Goal: Download file/media

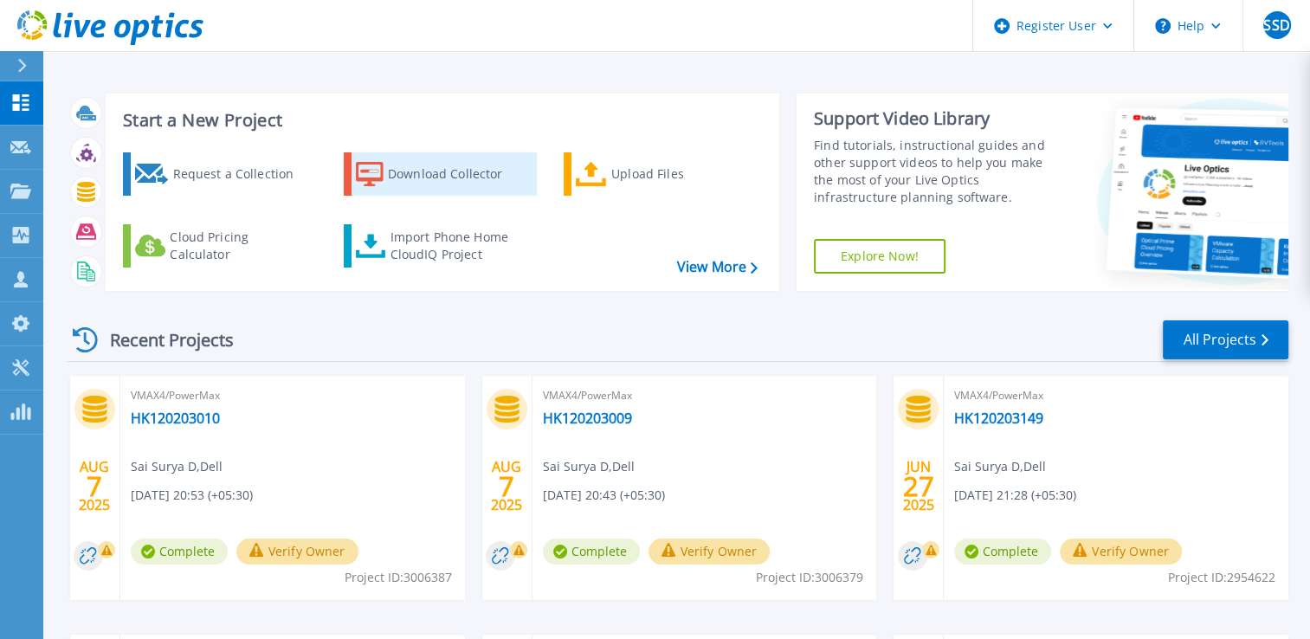
click at [391, 172] on div "Download Collector" at bounding box center [457, 174] width 139 height 35
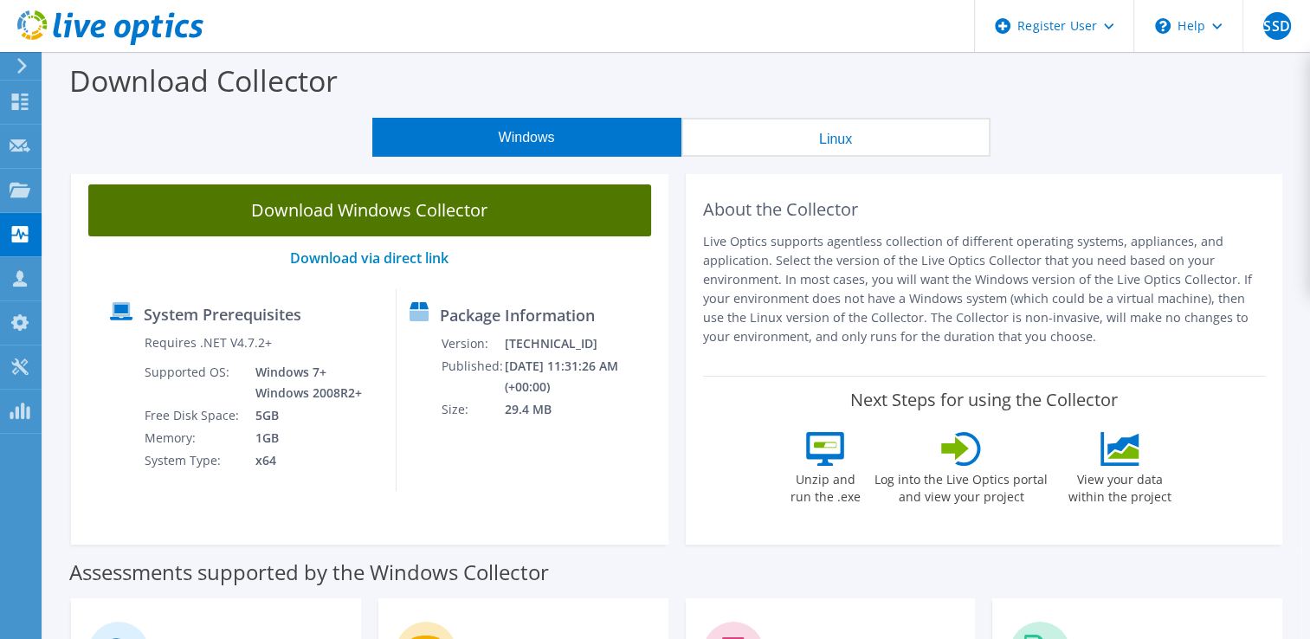
click at [409, 227] on link "Download Windows Collector" at bounding box center [369, 210] width 563 height 52
click at [386, 228] on link "Download Windows Collector" at bounding box center [369, 210] width 563 height 52
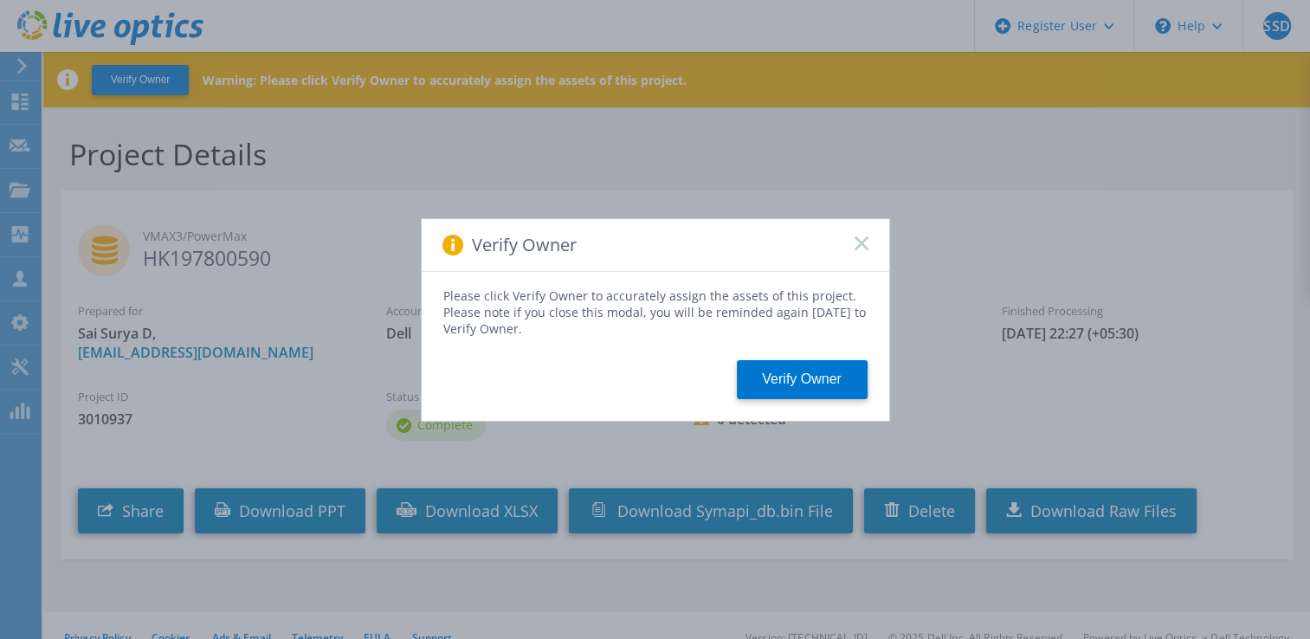
click at [861, 233] on div "Verify Owner" at bounding box center [655, 245] width 467 height 53
click at [862, 251] on span at bounding box center [861, 244] width 14 height 17
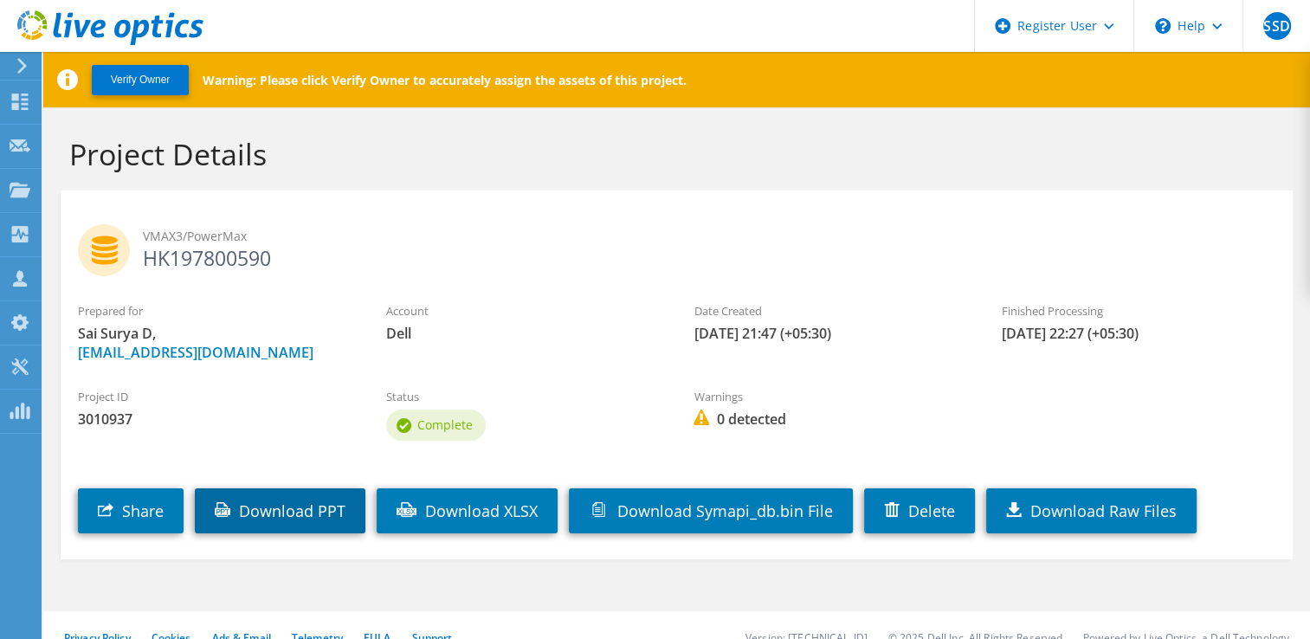
click at [335, 499] on link "Download PPT" at bounding box center [280, 510] width 171 height 45
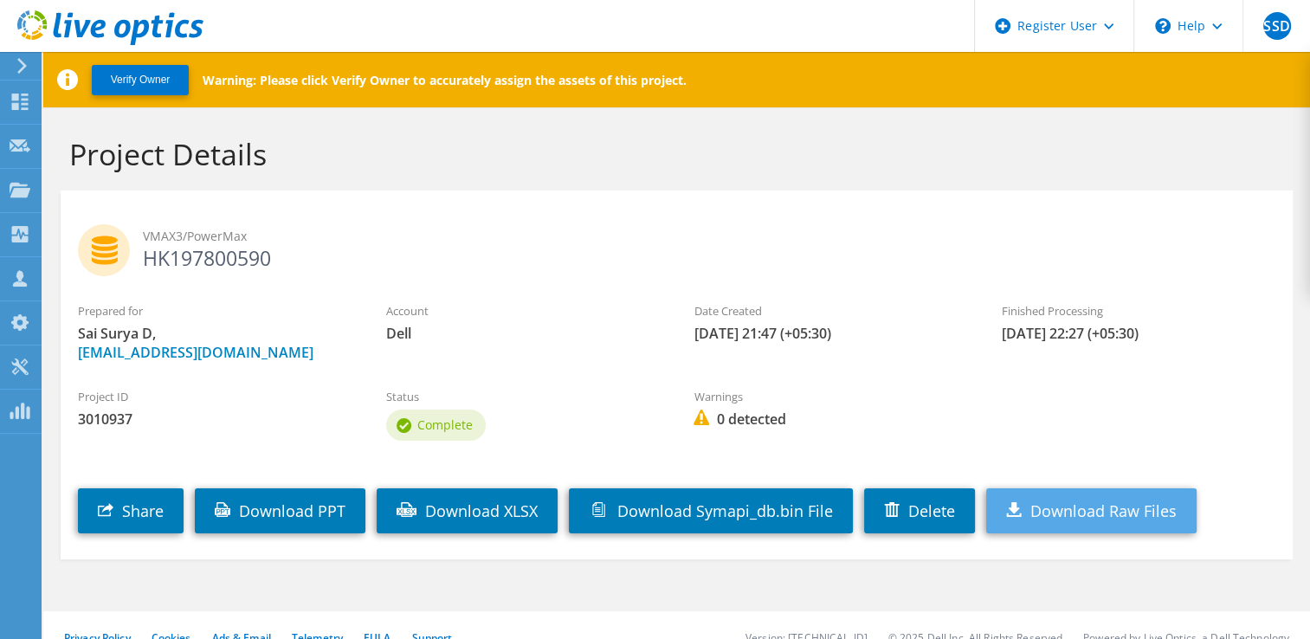
click at [1015, 518] on link "Download Raw Files" at bounding box center [1091, 510] width 210 height 45
